Goal: Information Seeking & Learning: Understand process/instructions

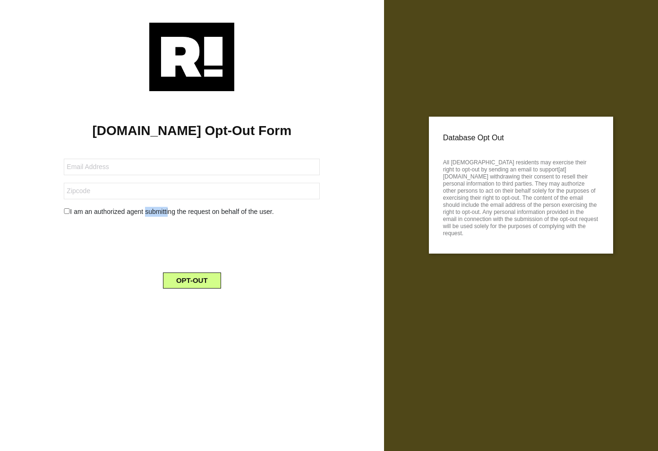
drag, startPoint x: 149, startPoint y: 211, endPoint x: 188, endPoint y: 210, distance: 38.3
click at [185, 210] on div "I am an authorized agent submitting the request on behalf of the user." at bounding box center [192, 212] width 270 height 10
drag, startPoint x: 223, startPoint y: 208, endPoint x: 229, endPoint y: 208, distance: 6.2
click at [223, 208] on div "I am an authorized agent submitting the request on behalf of the user." at bounding box center [192, 212] width 270 height 10
drag, startPoint x: 180, startPoint y: 129, endPoint x: 233, endPoint y: 128, distance: 53.4
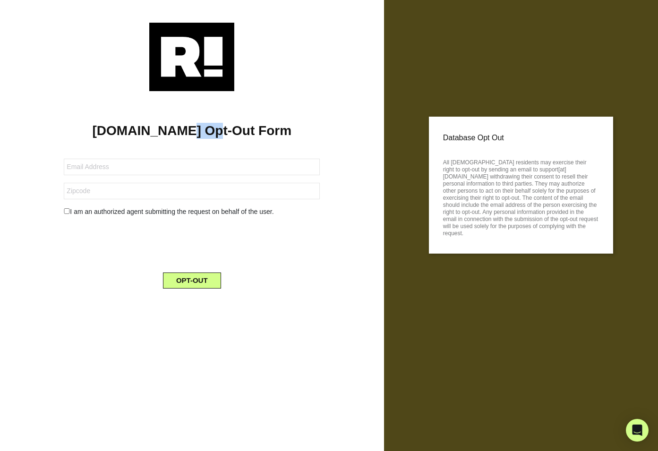
click at [224, 128] on h1 "[DOMAIN_NAME] Opt-Out Form" at bounding box center [192, 131] width 356 height 16
click at [252, 127] on h1 "[DOMAIN_NAME] Opt-Out Form" at bounding box center [192, 131] width 356 height 16
drag, startPoint x: 465, startPoint y: 167, endPoint x: 490, endPoint y: 177, distance: 26.9
click at [489, 176] on p "All [DEMOGRAPHIC_DATA] residents may exercise their right to opt-out by sending…" at bounding box center [521, 196] width 156 height 81
click at [500, 198] on p "All [DEMOGRAPHIC_DATA] residents may exercise their right to opt-out by sending…" at bounding box center [521, 196] width 156 height 81
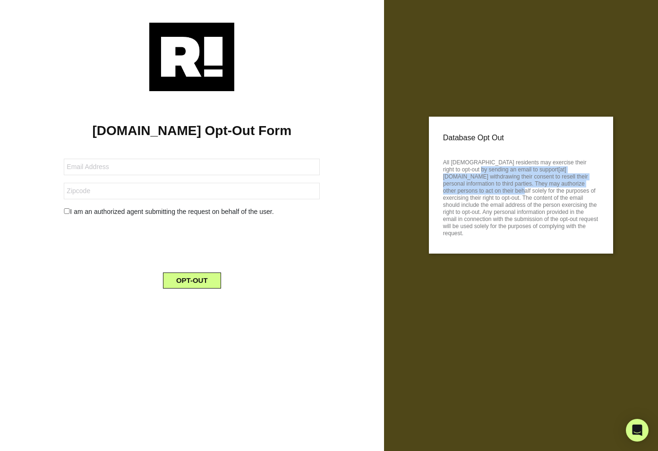
drag, startPoint x: 482, startPoint y: 171, endPoint x: 490, endPoint y: 187, distance: 18.2
click at [490, 187] on p "All [DEMOGRAPHIC_DATA] residents may exercise their right to opt-out by sending…" at bounding box center [521, 196] width 156 height 81
